Goal: Information Seeking & Learning: Learn about a topic

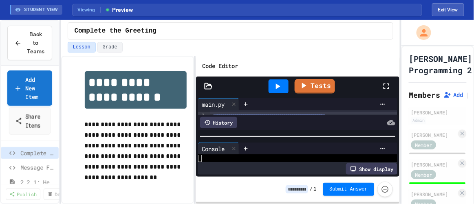
scroll to position [0, 1]
click at [366, 48] on div "Lesson Grade" at bounding box center [231, 47] width 326 height 11
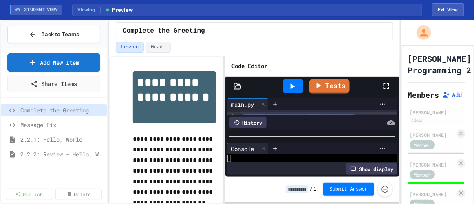
click at [106, 88] on div "**********" at bounding box center [237, 112] width 474 height 184
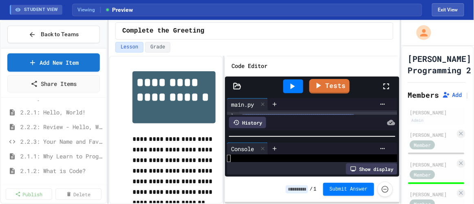
scroll to position [0, 0]
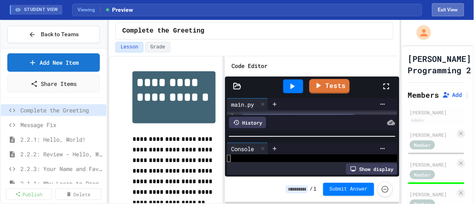
click at [445, 11] on button "Exit View" at bounding box center [448, 9] width 32 height 13
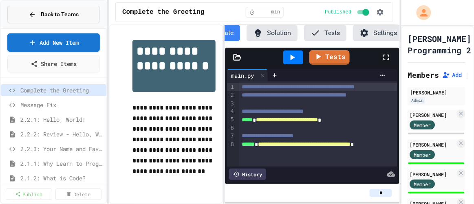
click at [63, 11] on span "Back to Teams" at bounding box center [60, 14] width 38 height 9
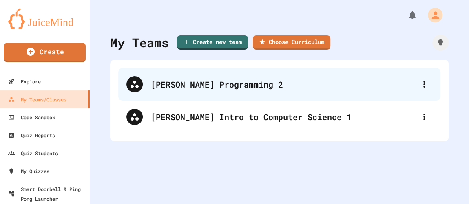
click at [188, 80] on div "[PERSON_NAME] Programming 2" at bounding box center [283, 84] width 265 height 12
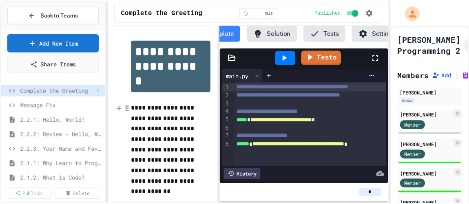
scroll to position [0, 33]
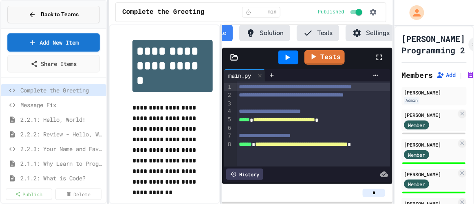
click at [32, 7] on button "Back to Teams" at bounding box center [53, 15] width 93 height 18
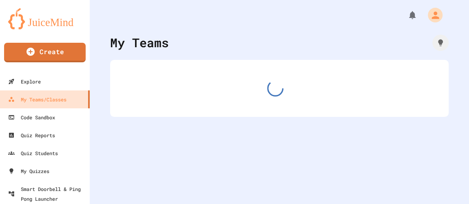
click at [33, 7] on link at bounding box center [45, 18] width 90 height 37
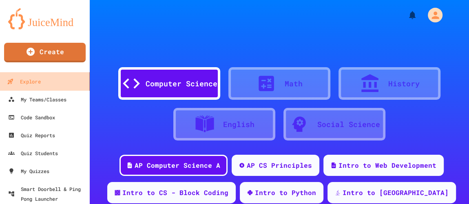
click at [39, 78] on div "Explore" at bounding box center [23, 82] width 33 height 10
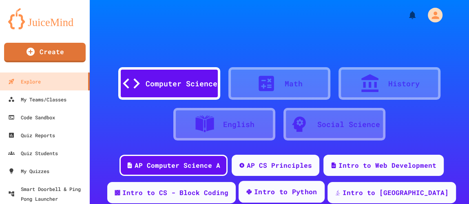
click at [306, 191] on div "Intro to Python" at bounding box center [285, 192] width 63 height 10
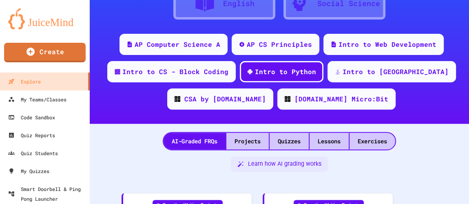
scroll to position [138, 0]
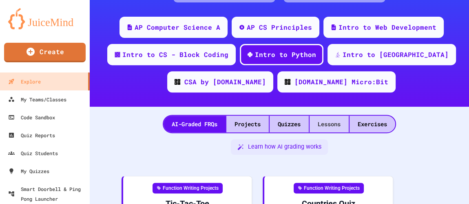
click at [324, 128] on div "Lessons" at bounding box center [328, 124] width 39 height 17
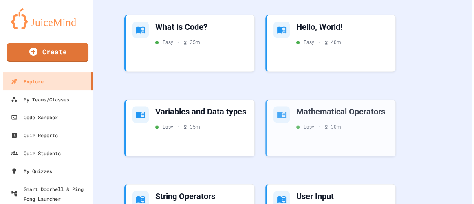
scroll to position [509, 0]
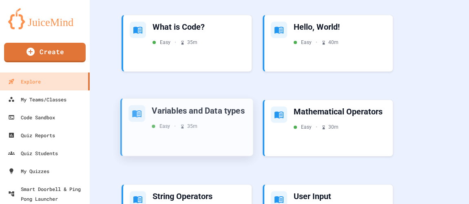
click at [203, 108] on div "Variables and Data types" at bounding box center [199, 110] width 95 height 11
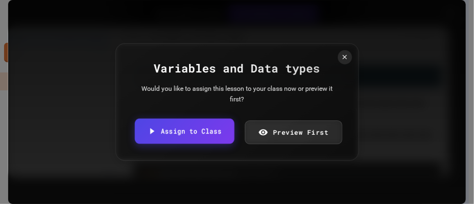
click at [186, 134] on link "Assign to Class" at bounding box center [183, 131] width 99 height 25
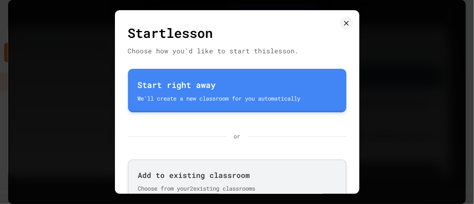
click at [243, 179] on div "Add to existing classroom" at bounding box center [237, 175] width 198 height 11
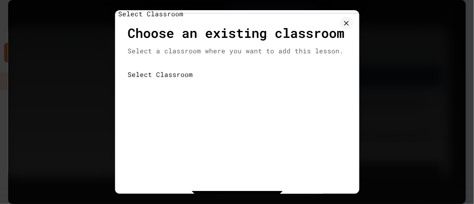
click at [235, 120] on body "We are updating our servers at 7PM EST on 3/11/2025. JuiceMind should continue …" at bounding box center [237, 102] width 474 height 204
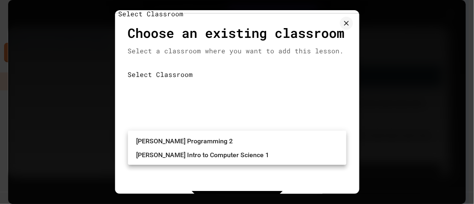
click at [227, 142] on li "[PERSON_NAME] Programming 2" at bounding box center [241, 141] width 210 height 13
type input "**********"
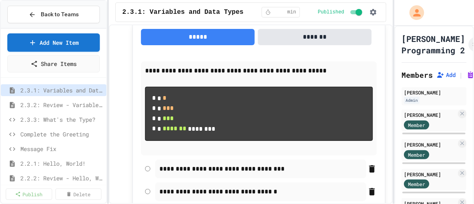
scroll to position [786, 0]
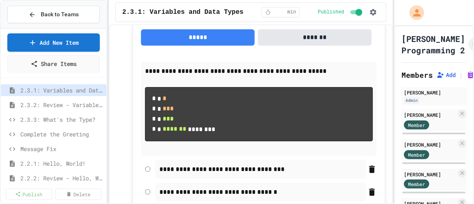
click at [210, 90] on pre "* * * * * *** * * *** * * ******* ********" at bounding box center [259, 114] width 228 height 54
click at [375, 7] on button "button" at bounding box center [373, 12] width 12 height 12
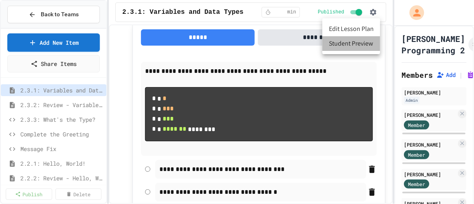
click at [352, 40] on li "Student Preview" at bounding box center [351, 43] width 58 height 15
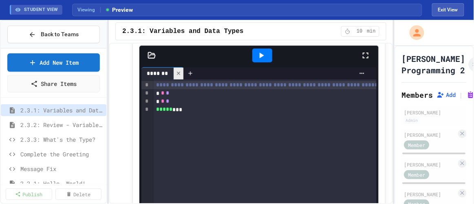
scroll to position [1456, 0]
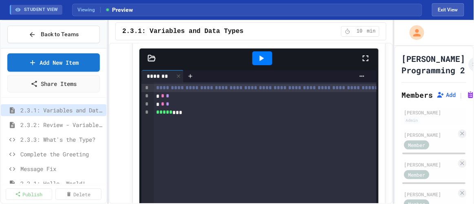
click at [183, 100] on div "* * *" at bounding box center [273, 96] width 238 height 8
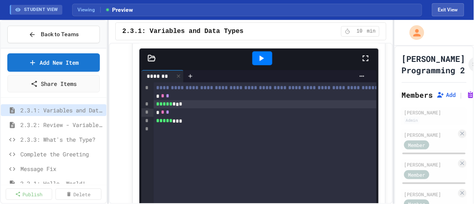
click at [266, 65] on div at bounding box center [262, 58] width 20 height 14
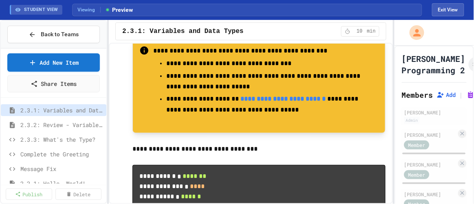
scroll to position [2319, 0]
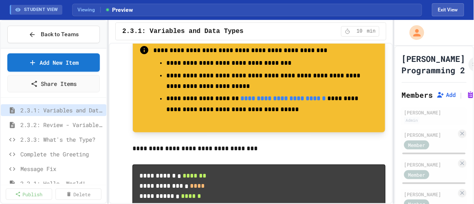
click at [281, 101] on link "**********" at bounding box center [282, 98] width 85 height 6
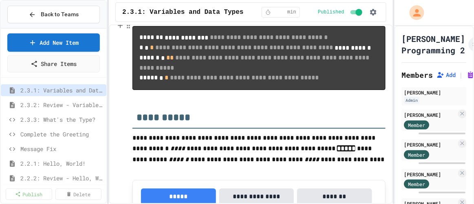
scroll to position [2665, 0]
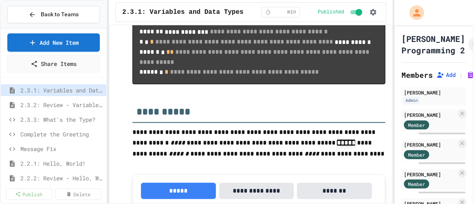
click at [141, 75] on span "*****" at bounding box center [148, 72] width 18 height 6
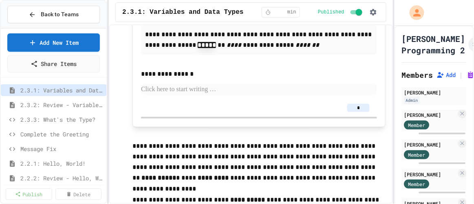
scroll to position [2871, 0]
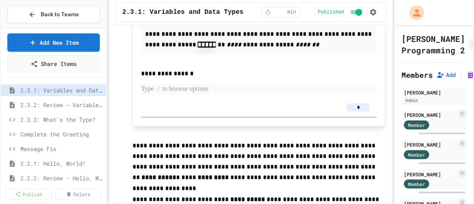
click at [193, 95] on p at bounding box center [259, 89] width 236 height 11
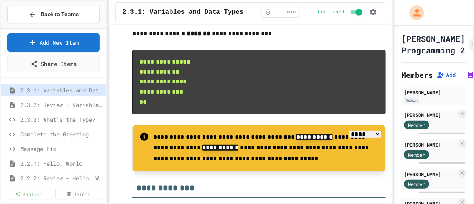
scroll to position [3125, 0]
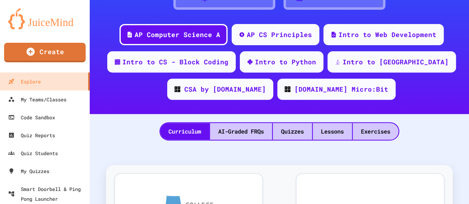
scroll to position [132, 0]
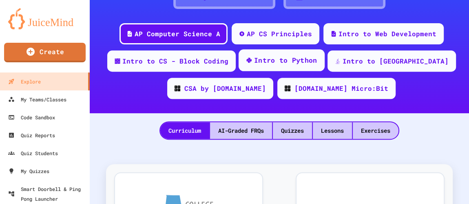
click at [317, 55] on div "Intro to Python" at bounding box center [285, 60] width 63 height 10
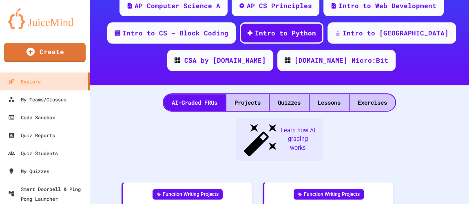
scroll to position [159, 0]
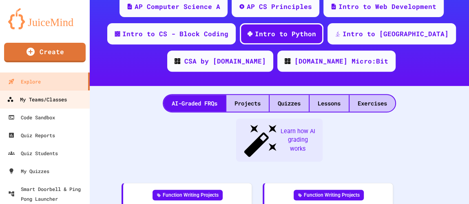
click at [41, 104] on div "My Teams/Classes" at bounding box center [37, 100] width 60 height 10
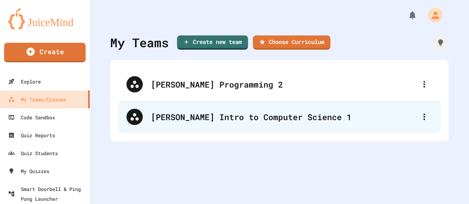
click at [192, 118] on div "[PERSON_NAME] Intro to Computer Science 1" at bounding box center [283, 117] width 265 height 12
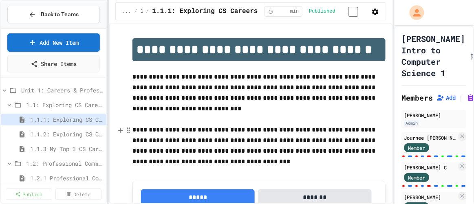
click at [251, 166] on p "**********" at bounding box center [258, 146] width 253 height 42
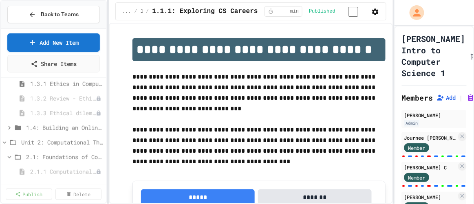
scroll to position [154, 0]
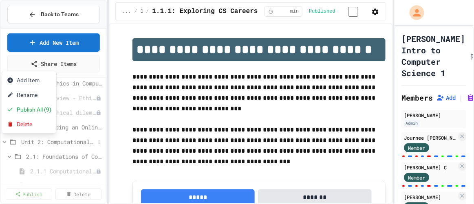
click at [166, 117] on div at bounding box center [237, 102] width 474 height 204
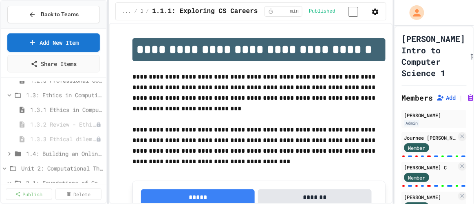
scroll to position [128, 0]
click at [66, 108] on span "1.3.1 Ethics in Computer Science" at bounding box center [62, 109] width 65 height 9
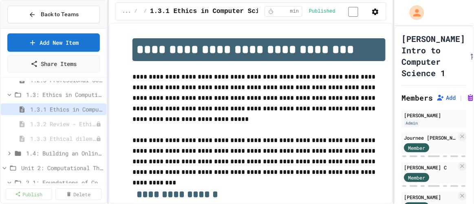
click at [375, 10] on icon "button" at bounding box center [375, 12] width 7 height 7
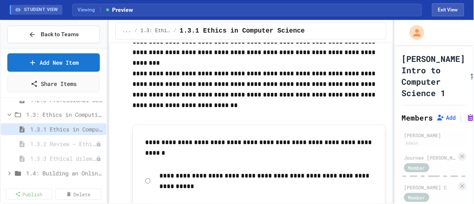
scroll to position [230, 0]
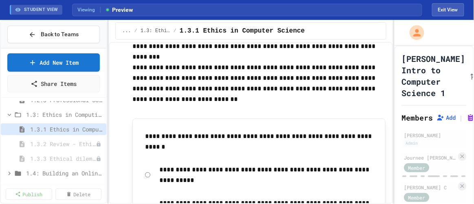
drag, startPoint x: 279, startPoint y: 126, endPoint x: 204, endPoint y: 107, distance: 76.9
click at [204, 107] on p at bounding box center [258, 110] width 253 height 11
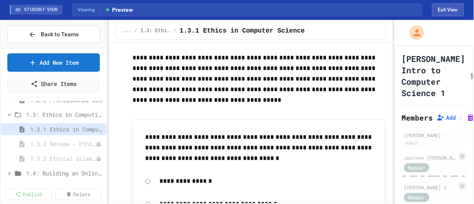
scroll to position [1039, 0]
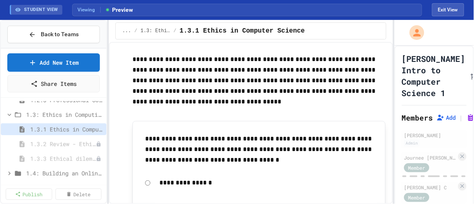
drag, startPoint x: 134, startPoint y: 95, endPoint x: 315, endPoint y: 107, distance: 181.3
click at [315, 107] on p at bounding box center [258, 112] width 253 height 11
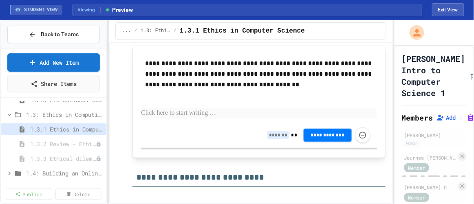
scroll to position [1698, 0]
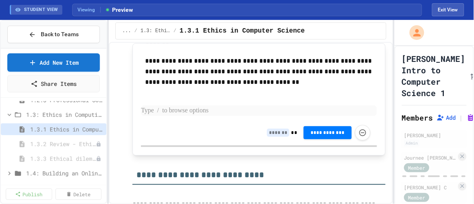
drag, startPoint x: 377, startPoint y: 180, endPoint x: 174, endPoint y: 105, distance: 215.8
click at [174, 106] on p at bounding box center [259, 111] width 236 height 11
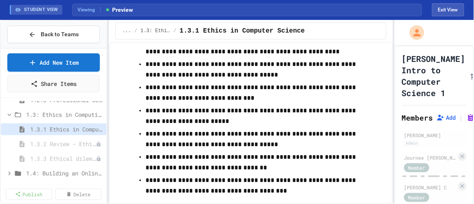
scroll to position [3744, 0]
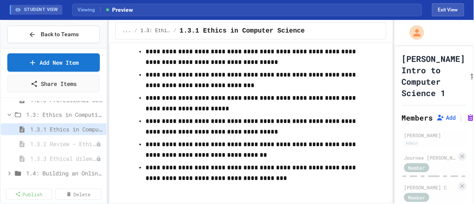
click at [54, 142] on span "1.3.2 Review - Ethics in Computer Science" at bounding box center [63, 144] width 66 height 9
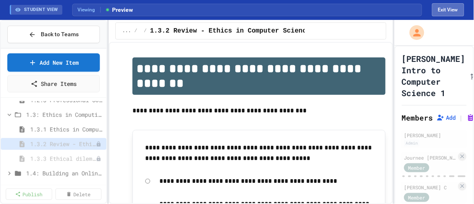
click at [444, 5] on button "Exit View" at bounding box center [448, 9] width 32 height 13
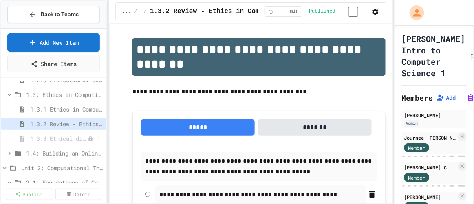
click at [61, 136] on span "1.3.3 Ethical dilemma reflections" at bounding box center [58, 138] width 57 height 9
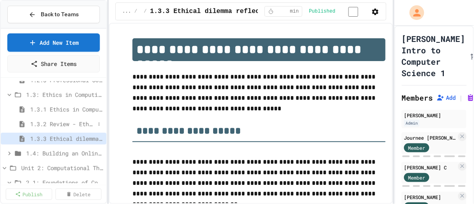
click at [57, 120] on span "1.3.2 Review - Ethics in Computer Science" at bounding box center [62, 124] width 65 height 9
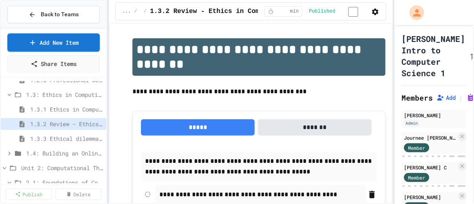
click at [375, 11] on icon "button" at bounding box center [375, 12] width 7 height 7
